Goal: Task Accomplishment & Management: Use online tool/utility

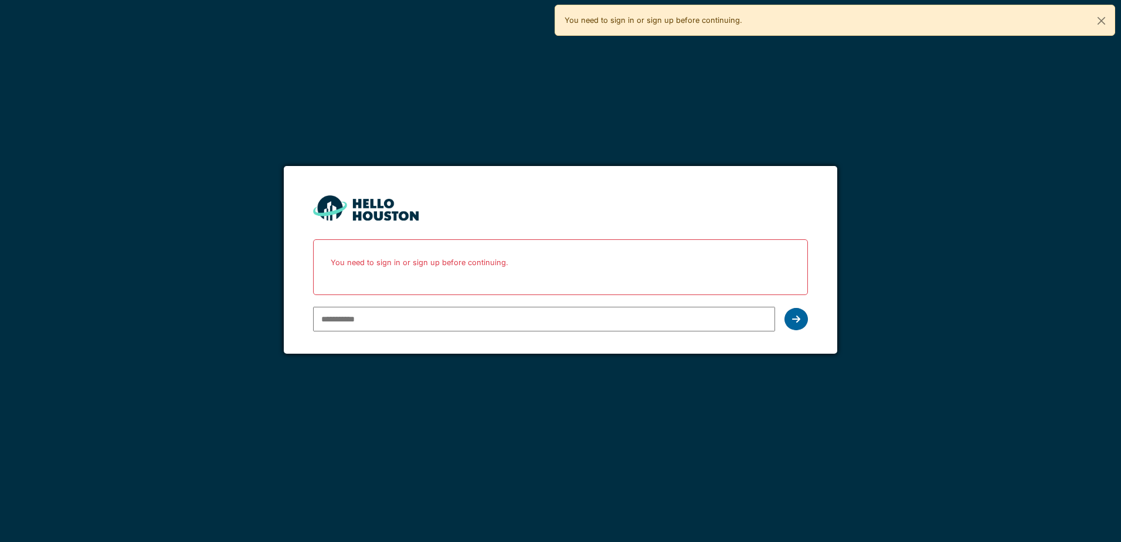
type input "**********"
click at [786, 324] on div at bounding box center [795, 319] width 23 height 22
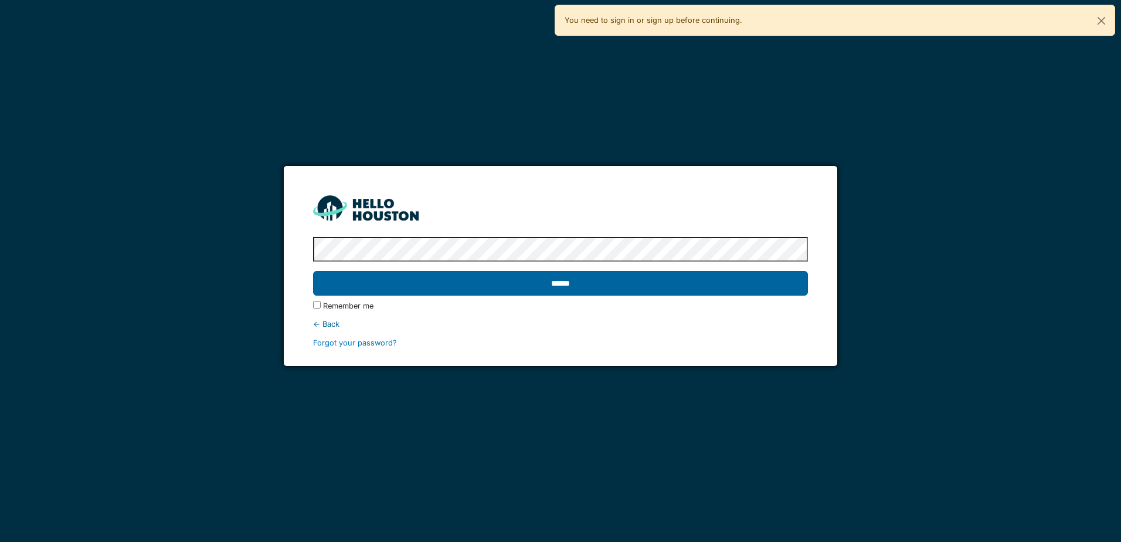
click at [785, 293] on input "******" at bounding box center [560, 283] width 494 height 25
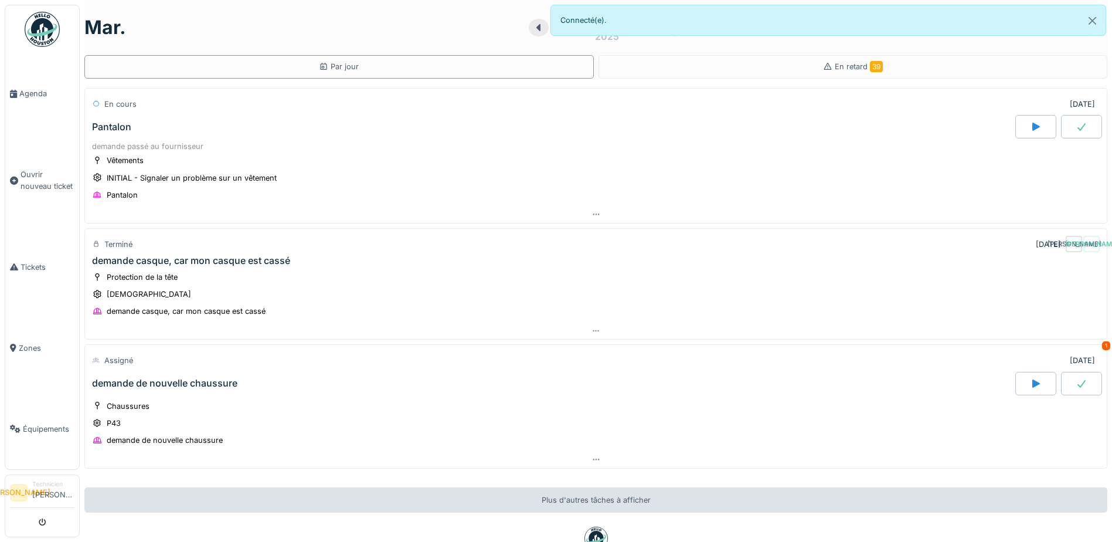
click at [694, 291] on div "Protection de la tête Casque demande casque, car mon casque est cassé" at bounding box center [595, 294] width 1007 height 47
click at [152, 256] on div "demande casque, car mon casque est cassé" at bounding box center [191, 260] width 198 height 11
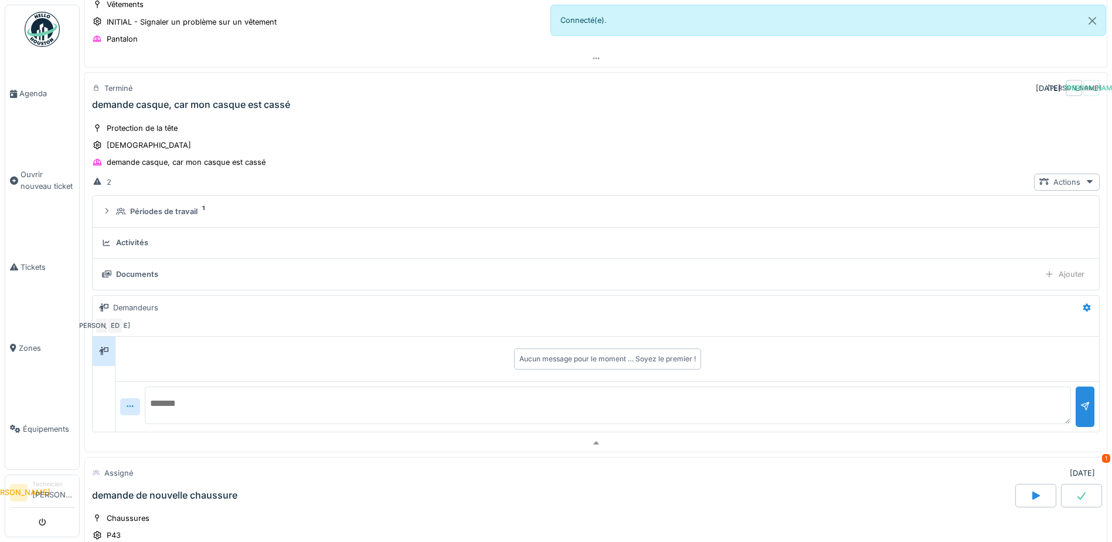
scroll to position [181, 0]
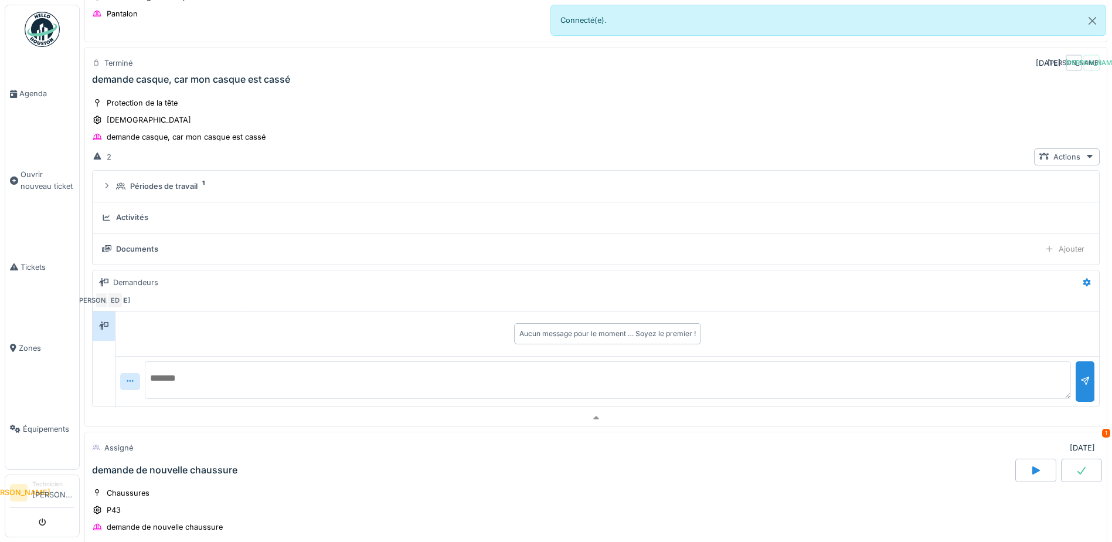
click at [149, 74] on div "demande casque, car mon casque est cassé" at bounding box center [191, 79] width 198 height 11
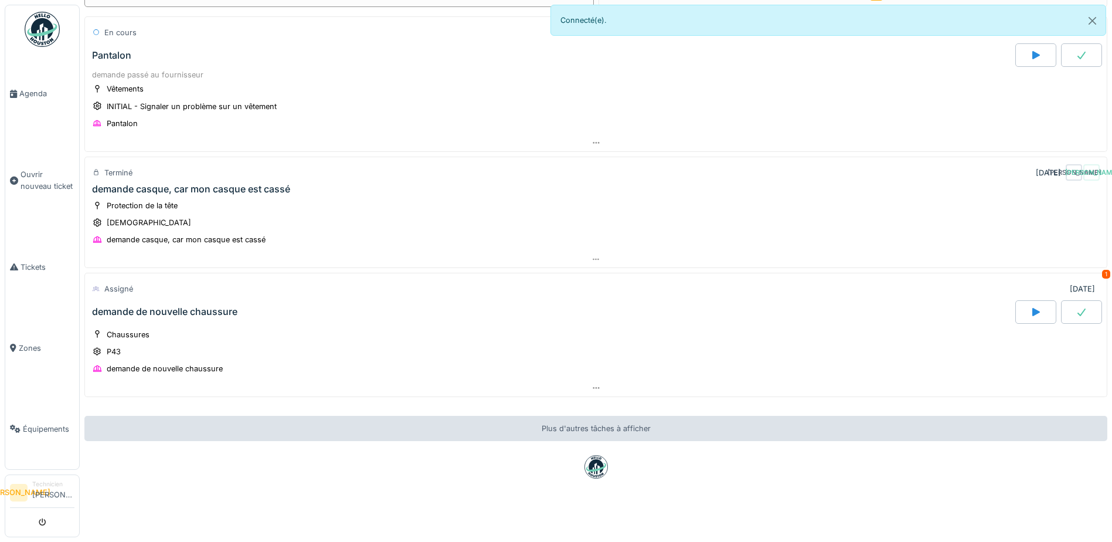
scroll to position [80, 0]
click at [575, 199] on div "Protection de la tête Casque demande casque, car mon casque est cassé" at bounding box center [595, 222] width 1007 height 47
click at [591, 256] on icon at bounding box center [595, 260] width 9 height 8
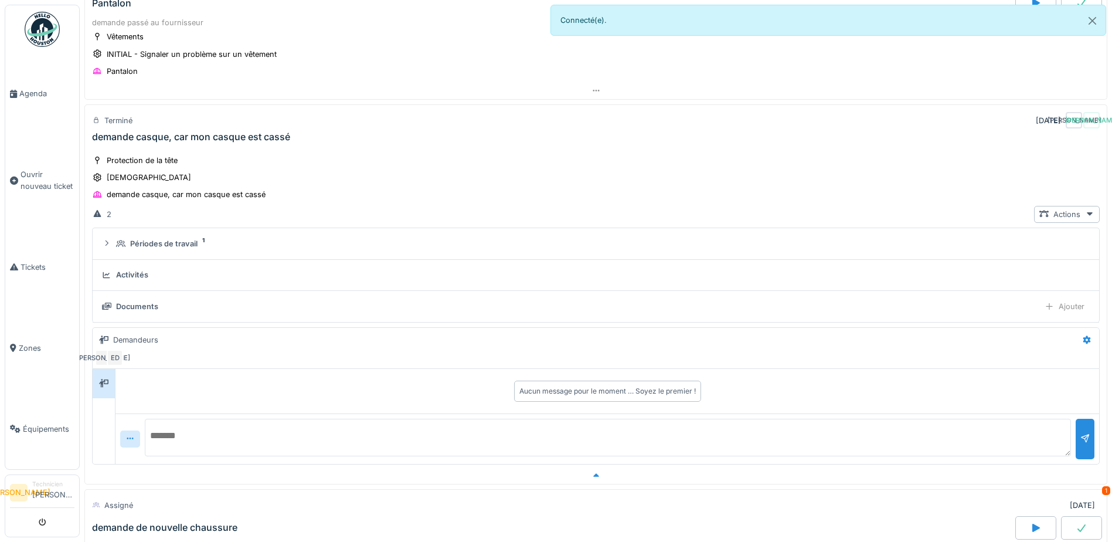
scroll to position [181, 0]
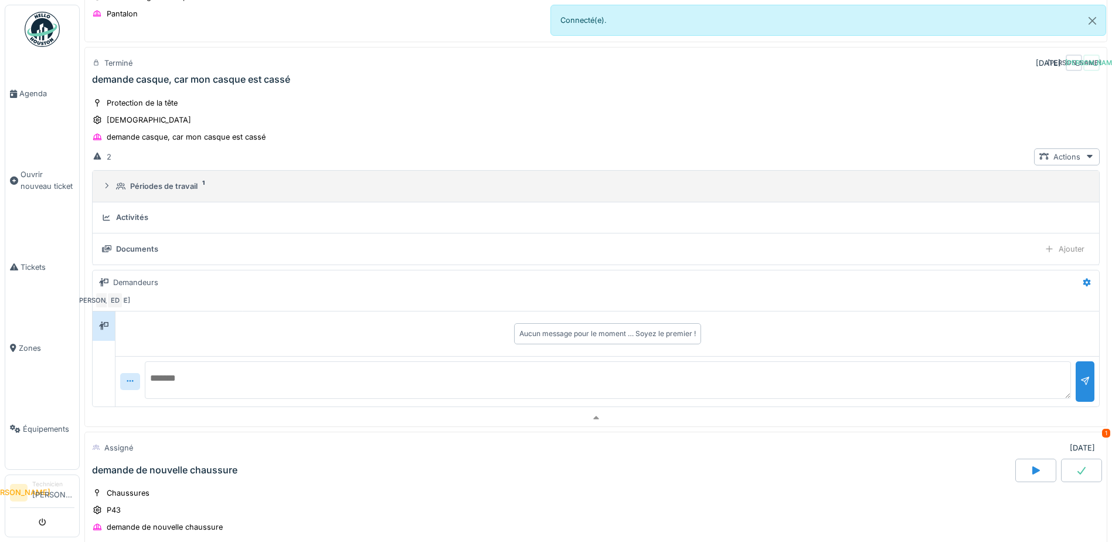
click at [145, 190] on div "Périodes de travail" at bounding box center [163, 186] width 67 height 11
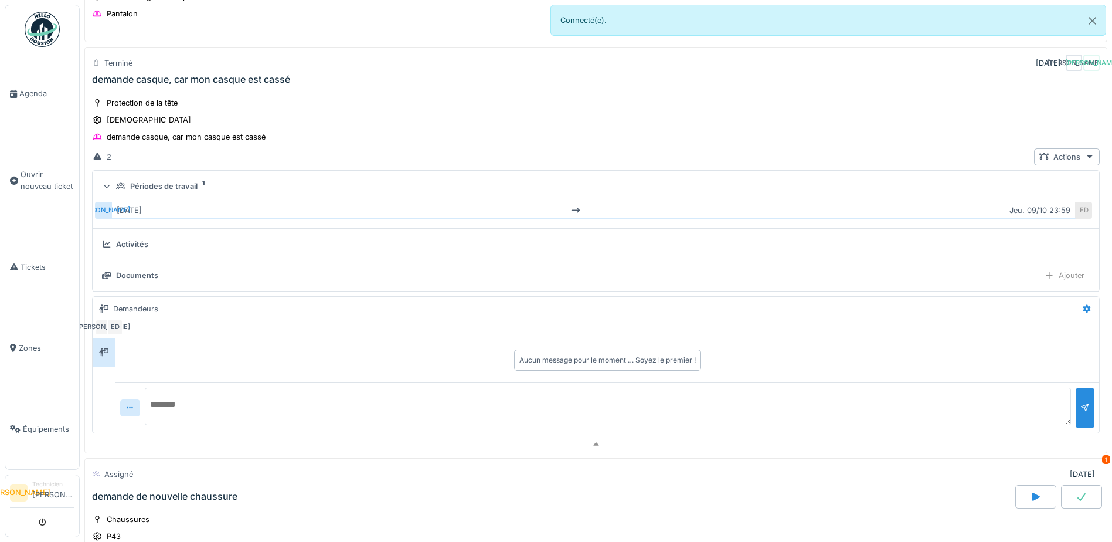
click at [120, 246] on div "Activités" at bounding box center [132, 244] width 32 height 11
click at [1046, 151] on div "Actions" at bounding box center [1067, 156] width 66 height 17
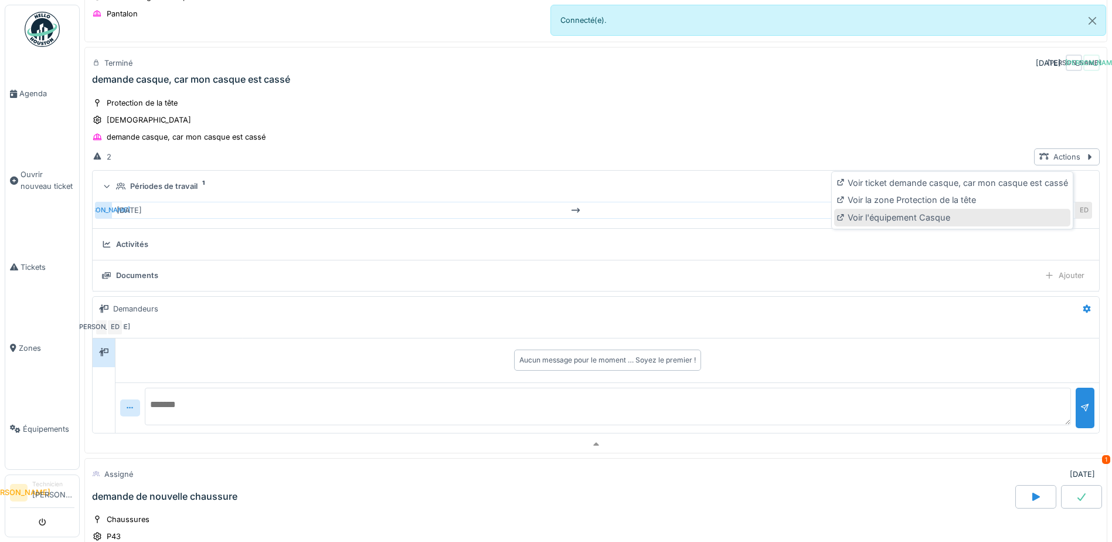
click at [932, 216] on div "Voir l'équipement Casque" at bounding box center [952, 218] width 236 height 18
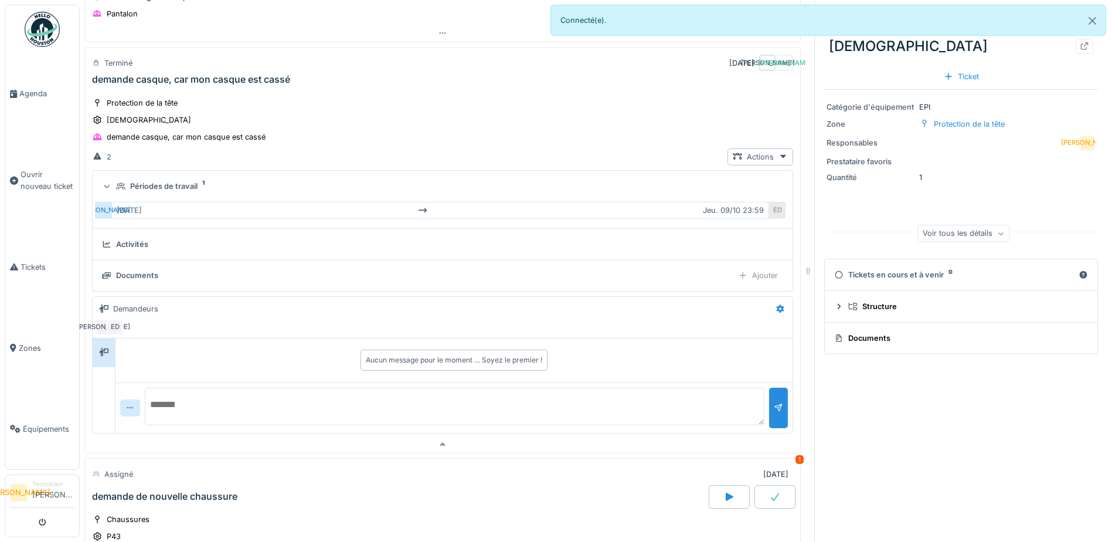
click at [669, 207] on div "[DATE] [DATE] 23:59" at bounding box center [440, 210] width 658 height 17
click at [249, 137] on div "demande casque, car mon casque est cassé" at bounding box center [186, 136] width 159 height 11
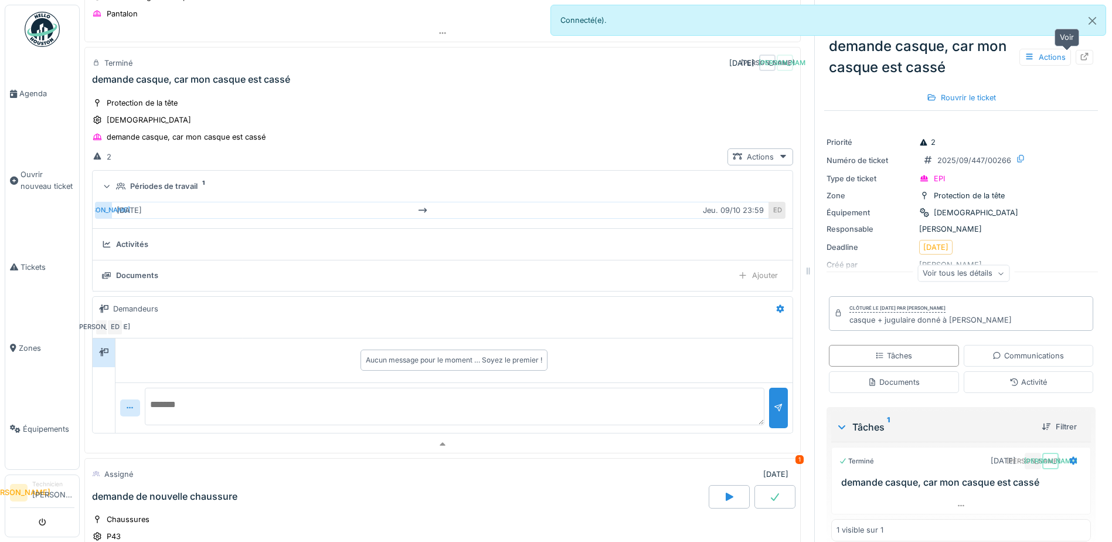
click at [1081, 59] on icon at bounding box center [1085, 57] width 8 height 8
click at [16, 275] on link "Tickets" at bounding box center [42, 266] width 74 height 81
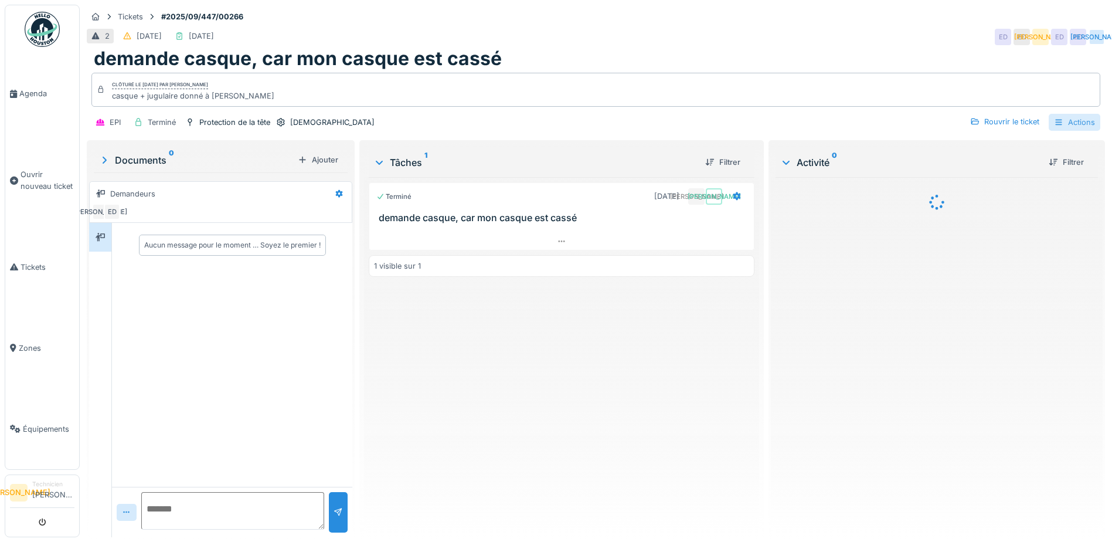
click at [1056, 118] on div "Actions" at bounding box center [1074, 122] width 52 height 17
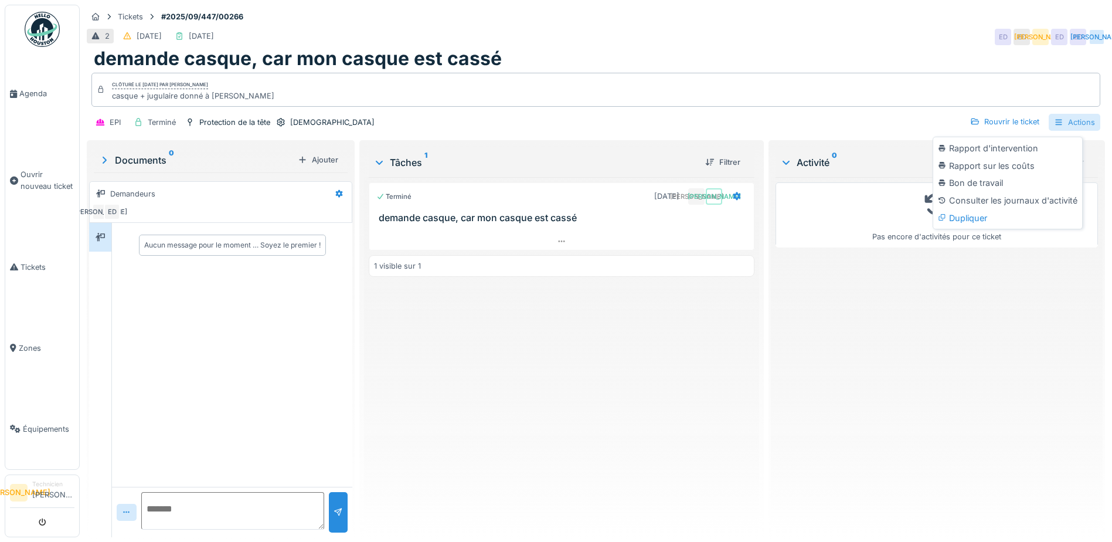
click at [1056, 118] on div "Actions" at bounding box center [1074, 122] width 52 height 17
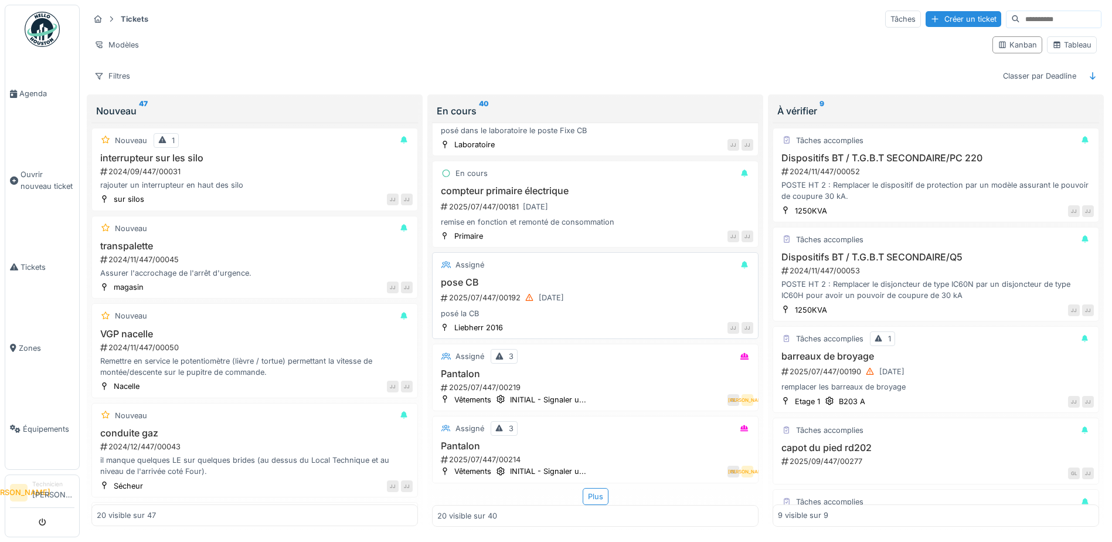
scroll to position [8, 0]
click at [592, 488] on div "Plus" at bounding box center [596, 496] width 26 height 17
